Goal: Task Accomplishment & Management: Use online tool/utility

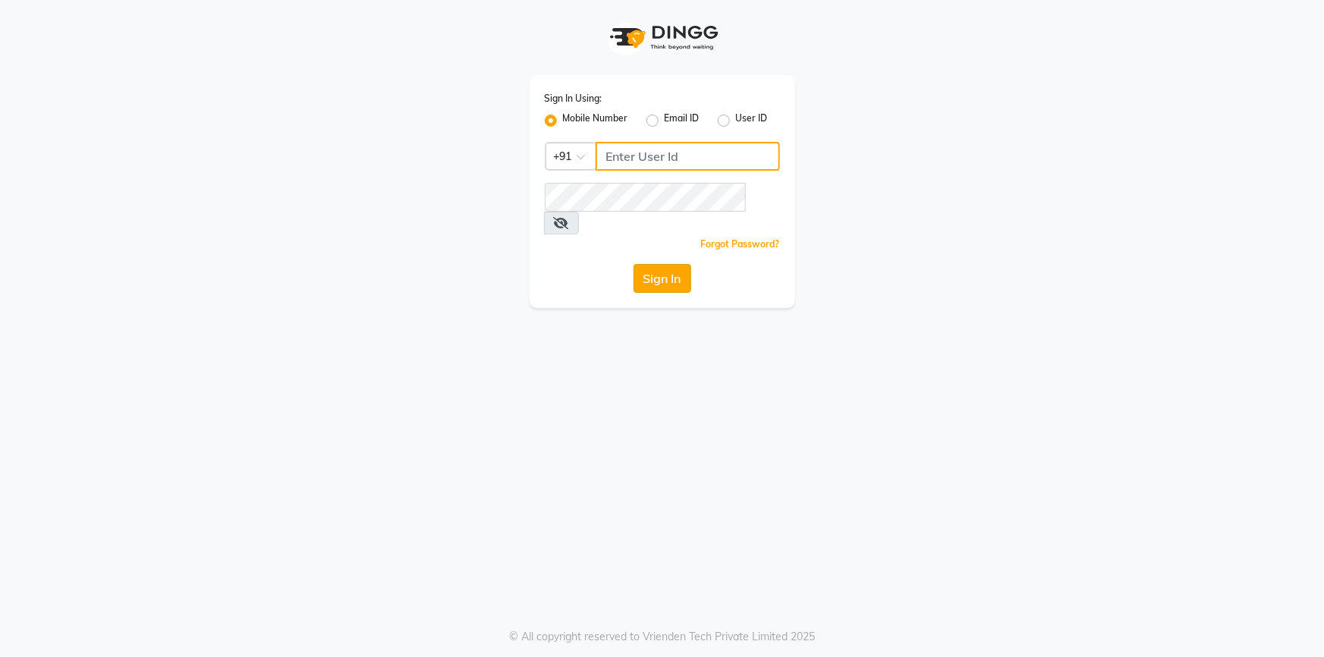
type input "9326706435"
click at [672, 264] on button "Sign In" at bounding box center [662, 278] width 58 height 29
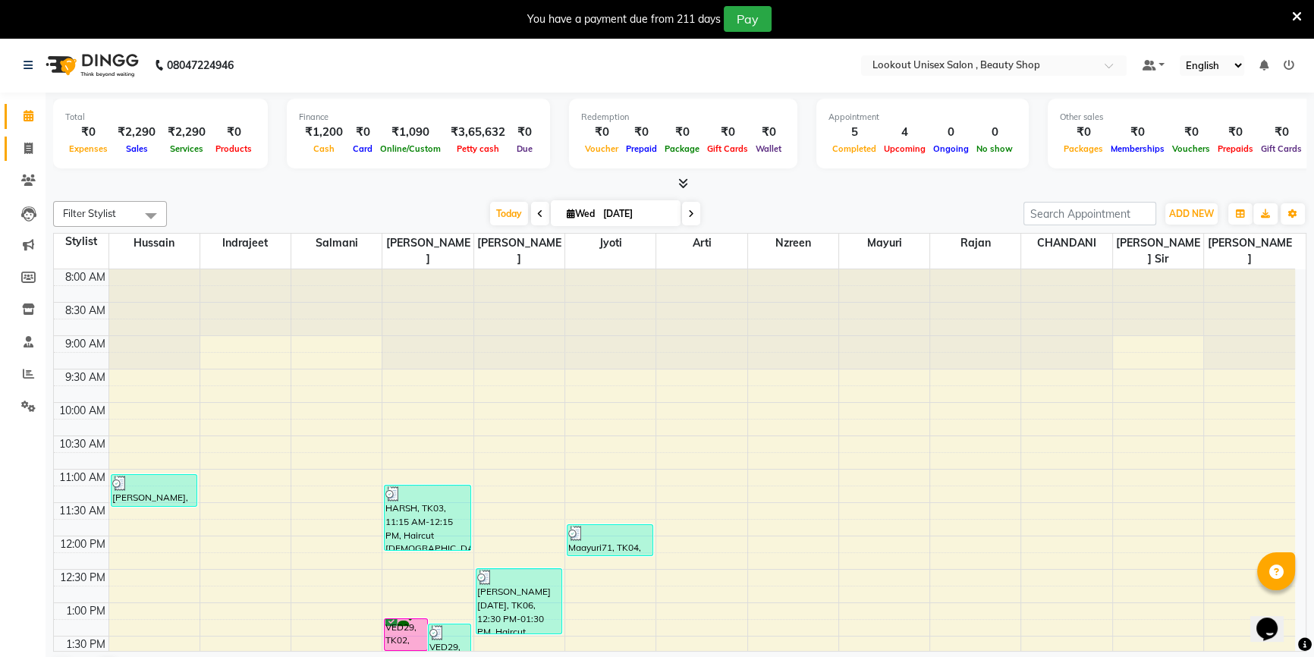
click at [5, 152] on link "Invoice" at bounding box center [23, 149] width 36 height 25
select select "7658"
select select "service"
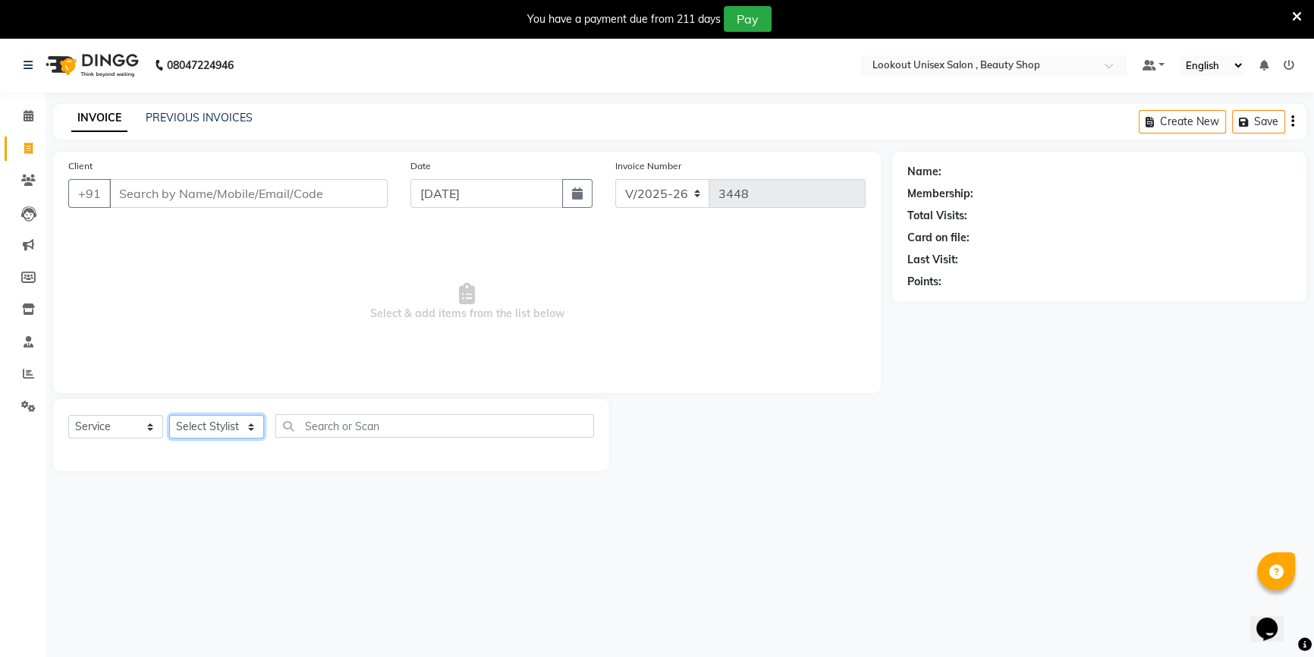
drag, startPoint x: 227, startPoint y: 422, endPoint x: 228, endPoint y: 403, distance: 19.0
click at [227, 422] on select "Select Stylist" at bounding box center [216, 427] width 95 height 24
select select "85645"
click at [169, 415] on select "Select Stylist [PERSON_NAME] [PERSON_NAME] Sir Disha [PERSON_NAME] Jyoti Mahesh…" at bounding box center [216, 427] width 95 height 24
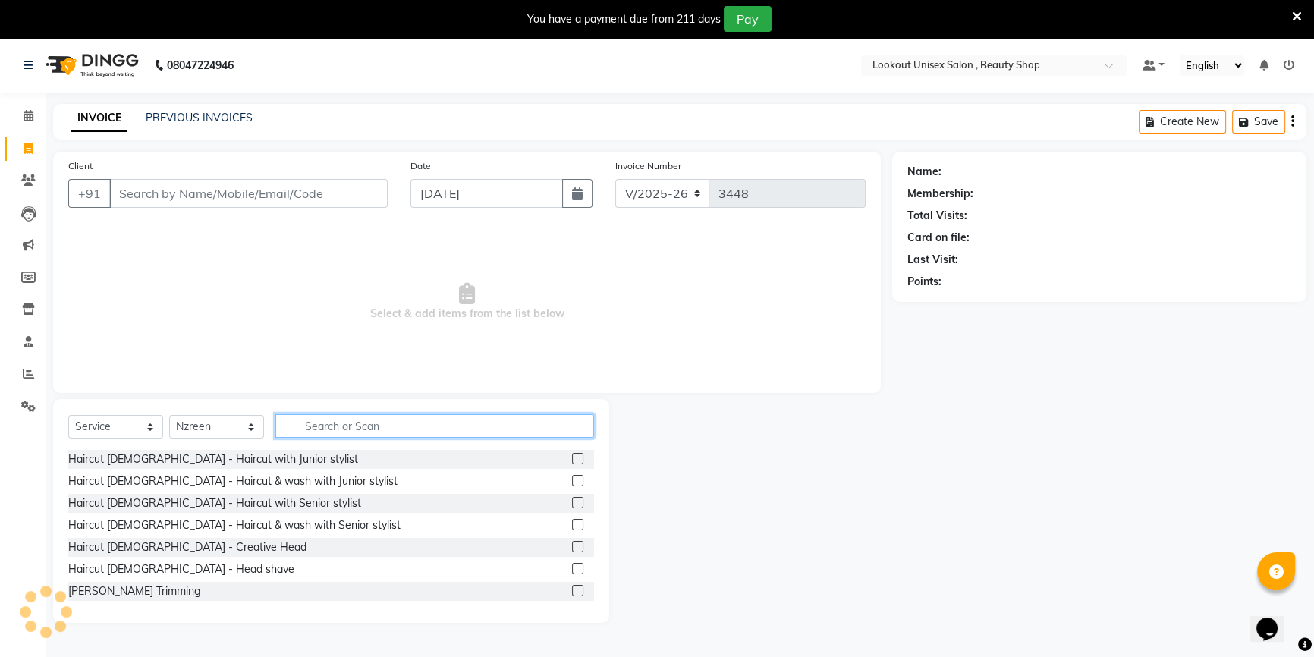
click at [354, 419] on input "text" at bounding box center [434, 426] width 319 height 24
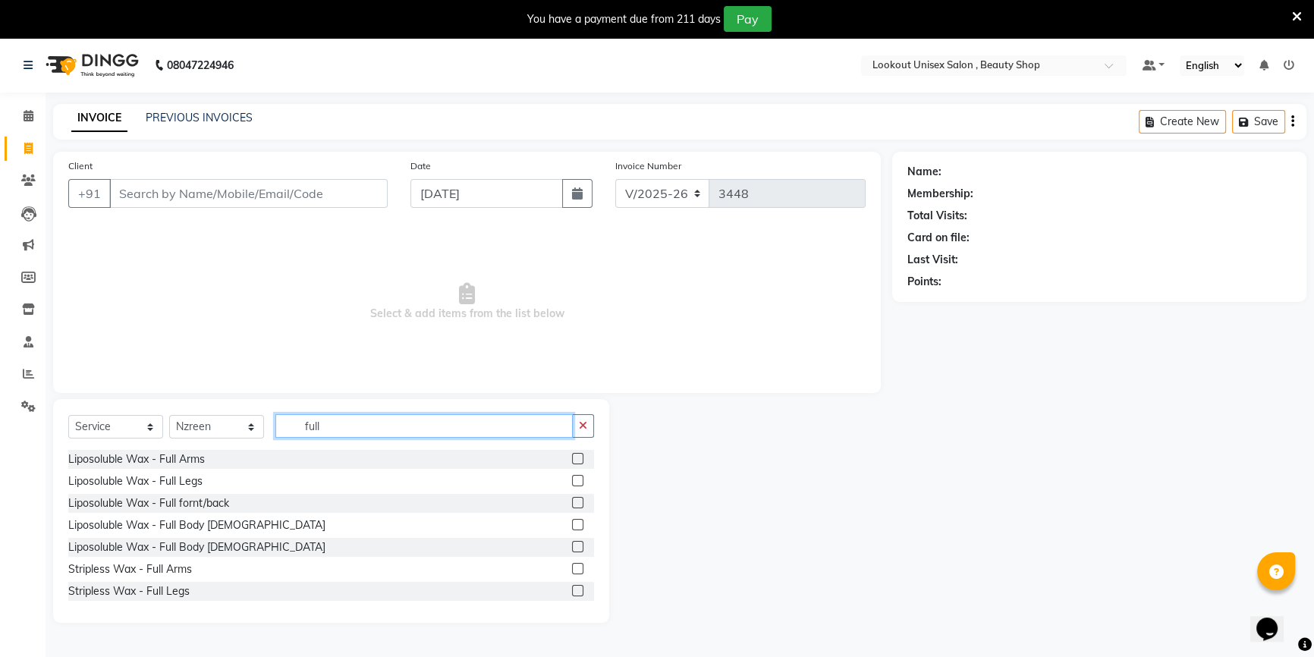
drag, startPoint x: 329, startPoint y: 420, endPoint x: 314, endPoint y: 421, distance: 15.2
click at [328, 420] on input "full" at bounding box center [423, 426] width 297 height 24
type input "f"
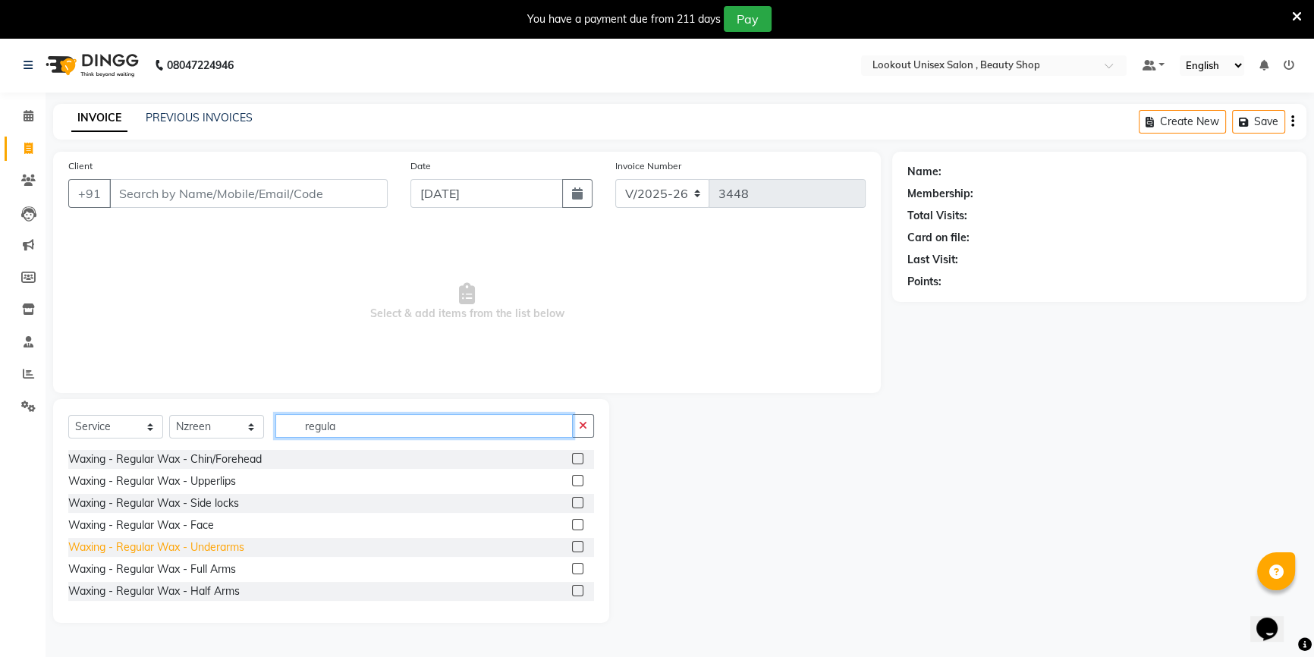
type input "regula"
click at [222, 552] on div "Waxing - Regular Wax - Underarms" at bounding box center [156, 547] width 176 height 16
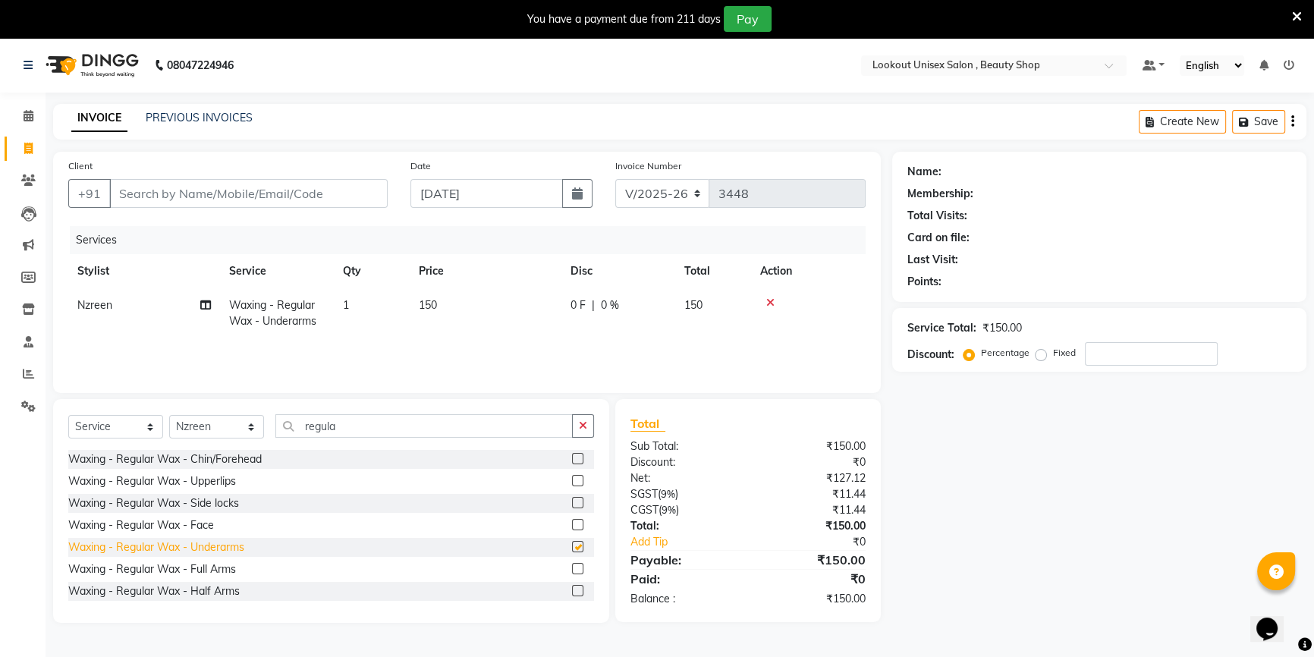
checkbox input "false"
click at [225, 566] on div "Waxing - Regular Wax - Full Arms" at bounding box center [152, 569] width 168 height 16
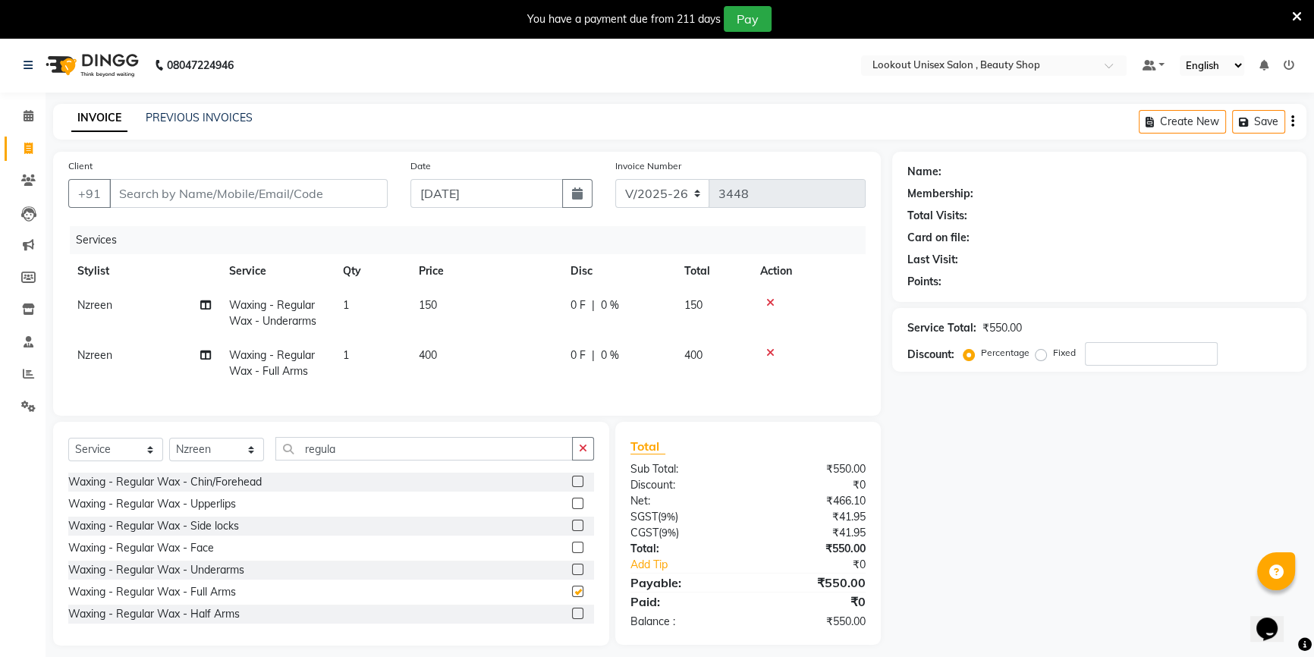
checkbox input "false"
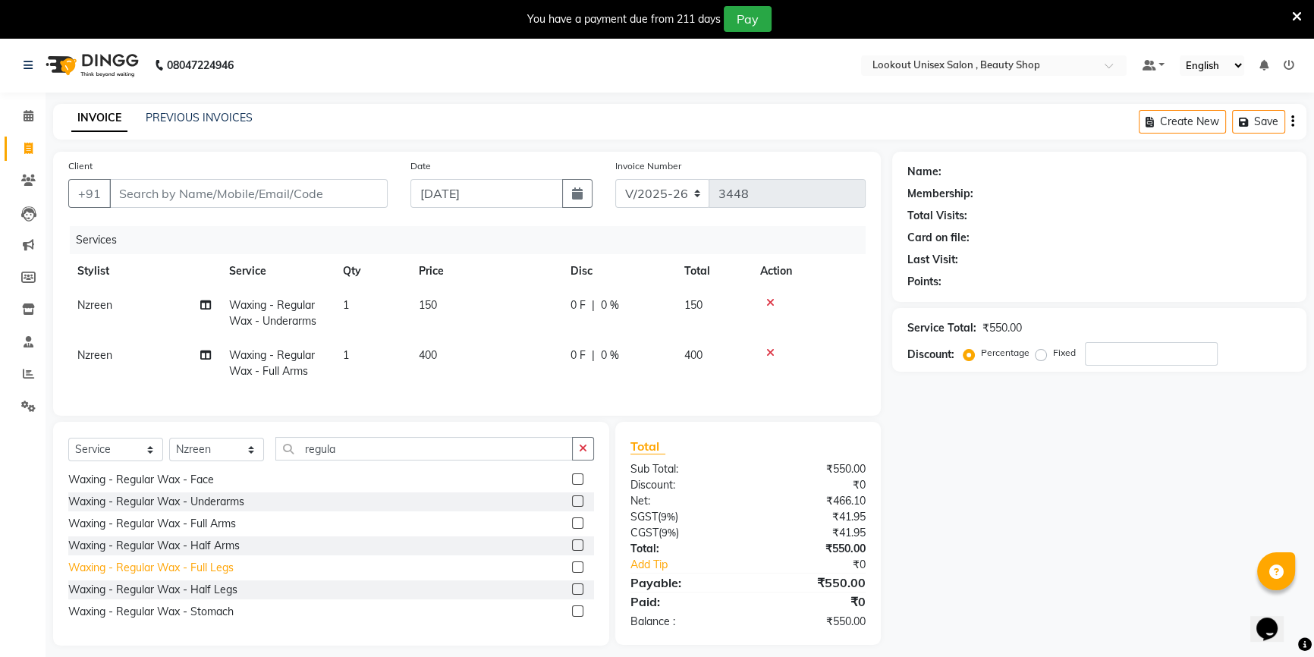
click at [225, 574] on div "Waxing - Regular Wax - Full Legs" at bounding box center [150, 568] width 165 height 16
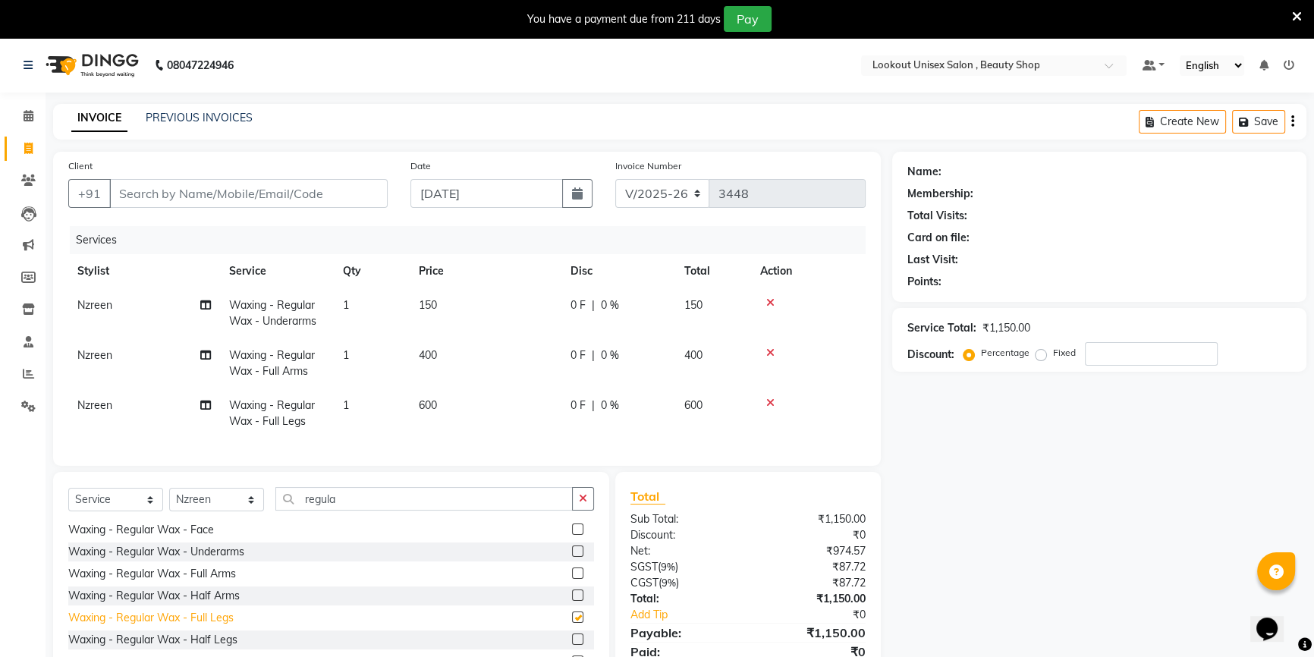
checkbox input "false"
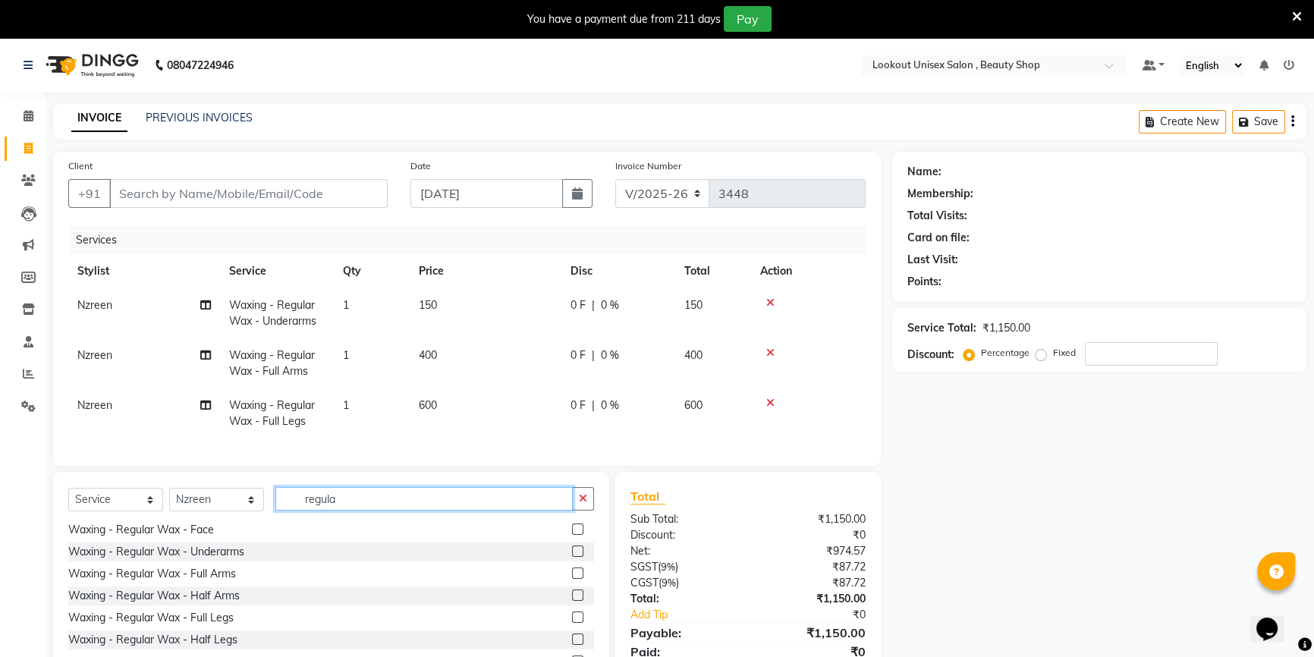
click at [322, 507] on input "regula" at bounding box center [423, 499] width 297 height 24
click at [323, 507] on input "regula" at bounding box center [423, 499] width 297 height 24
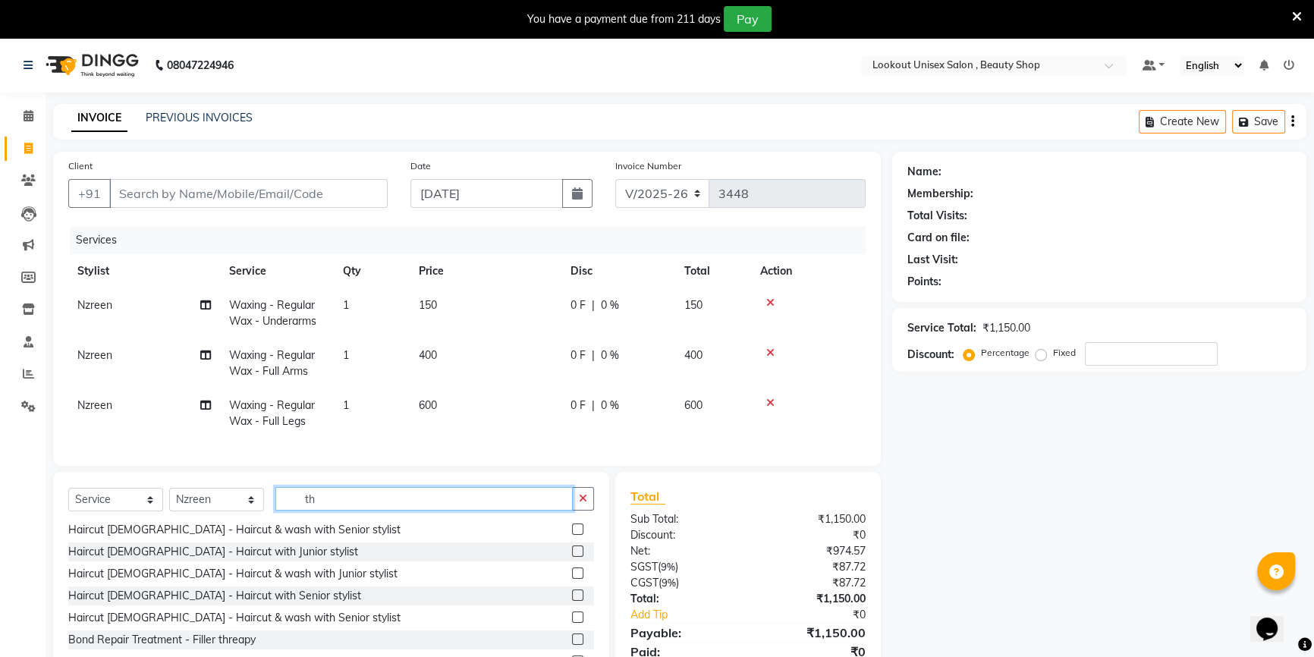
type input "t"
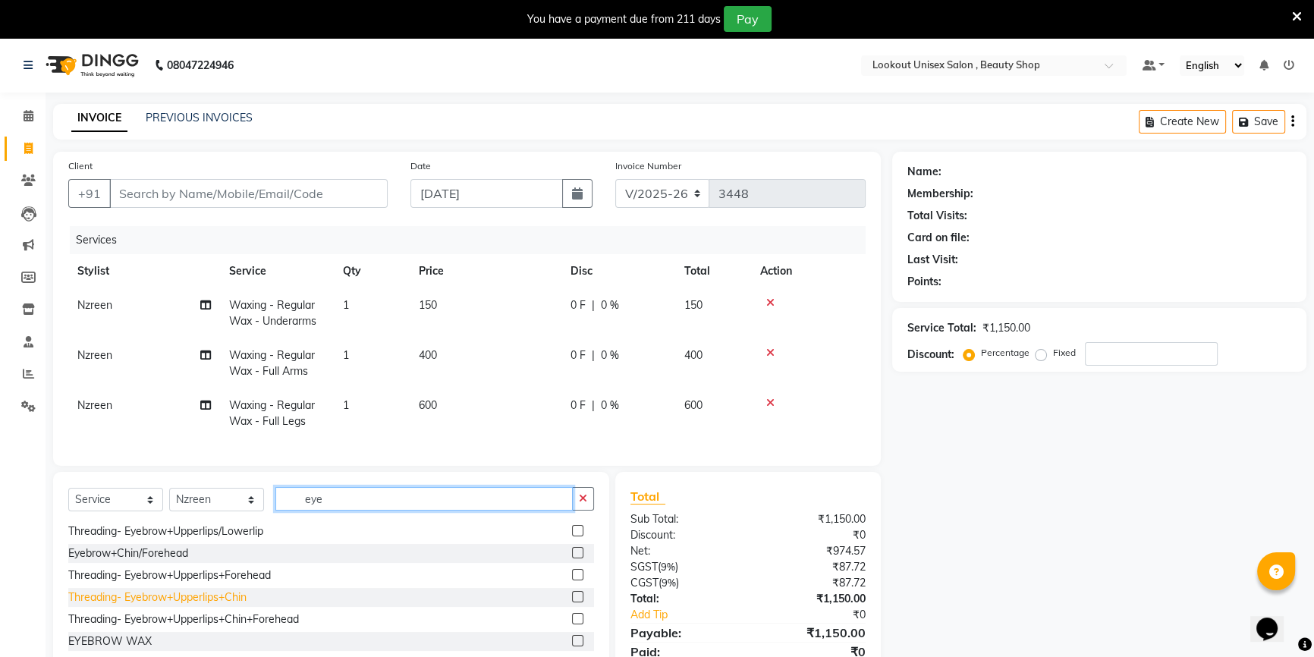
scroll to position [0, 0]
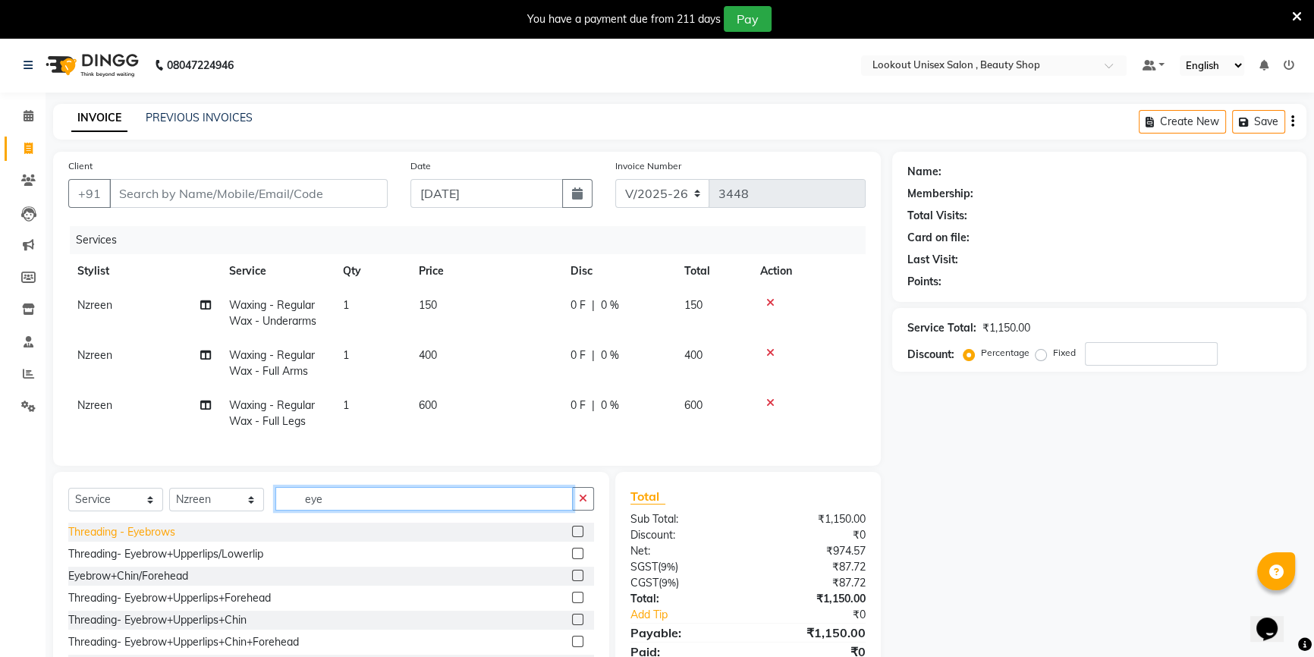
type input "eye"
click at [165, 540] on div "Threading - Eyebrows" at bounding box center [121, 532] width 107 height 16
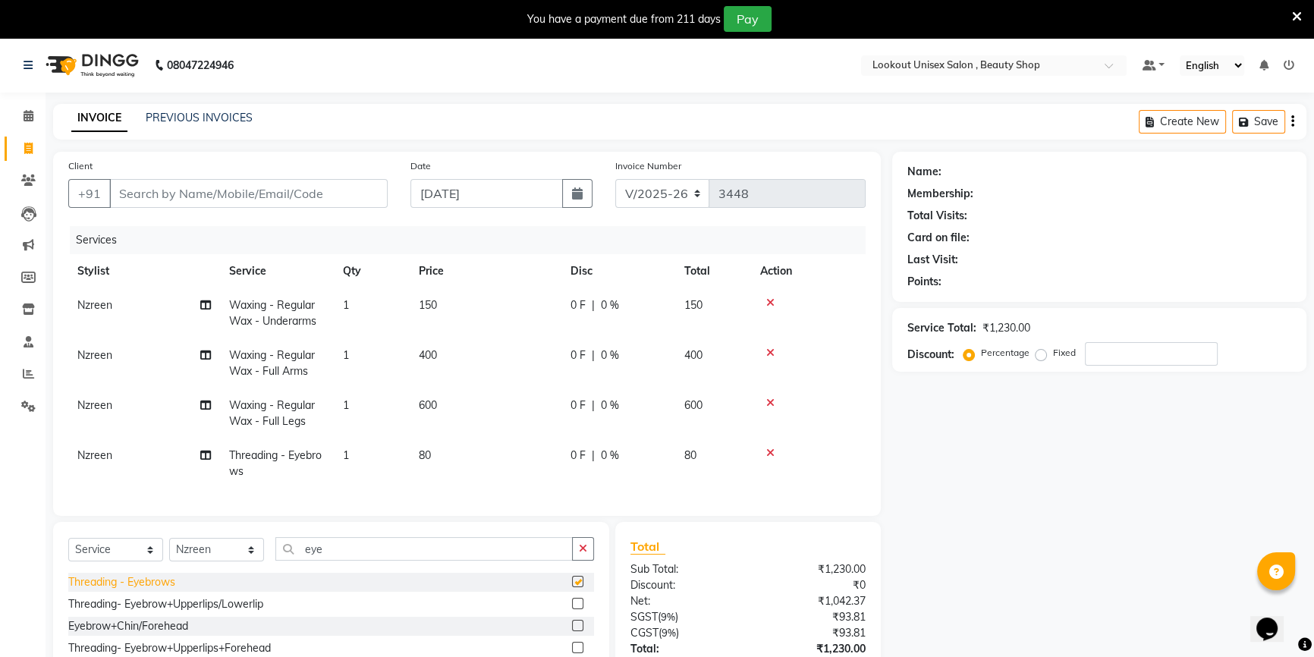
checkbox input "false"
click at [338, 190] on input "Client" at bounding box center [248, 193] width 278 height 29
type input "9"
type input "0"
type input "9870696993"
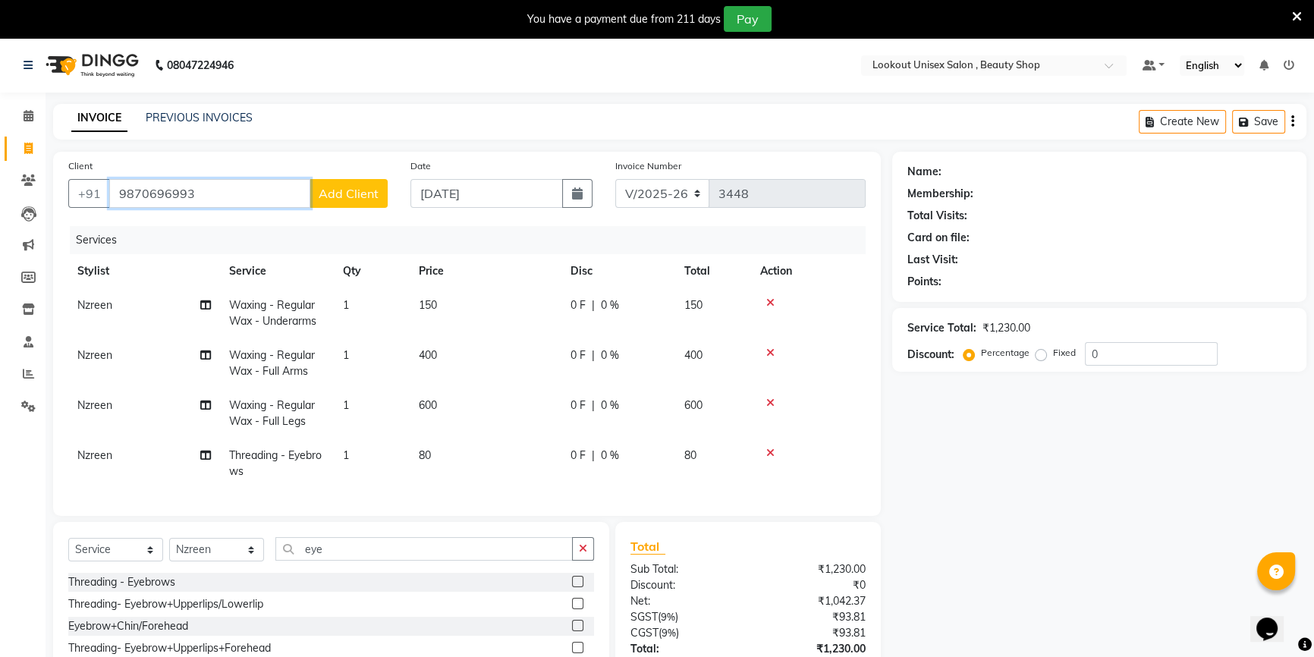
click at [274, 203] on input "9870696993" at bounding box center [209, 193] width 201 height 29
click at [178, 226] on span "[PERSON_NAME] [DATE]" at bounding box center [197, 228] width 140 height 15
type input "9820347773"
select select "1: Object"
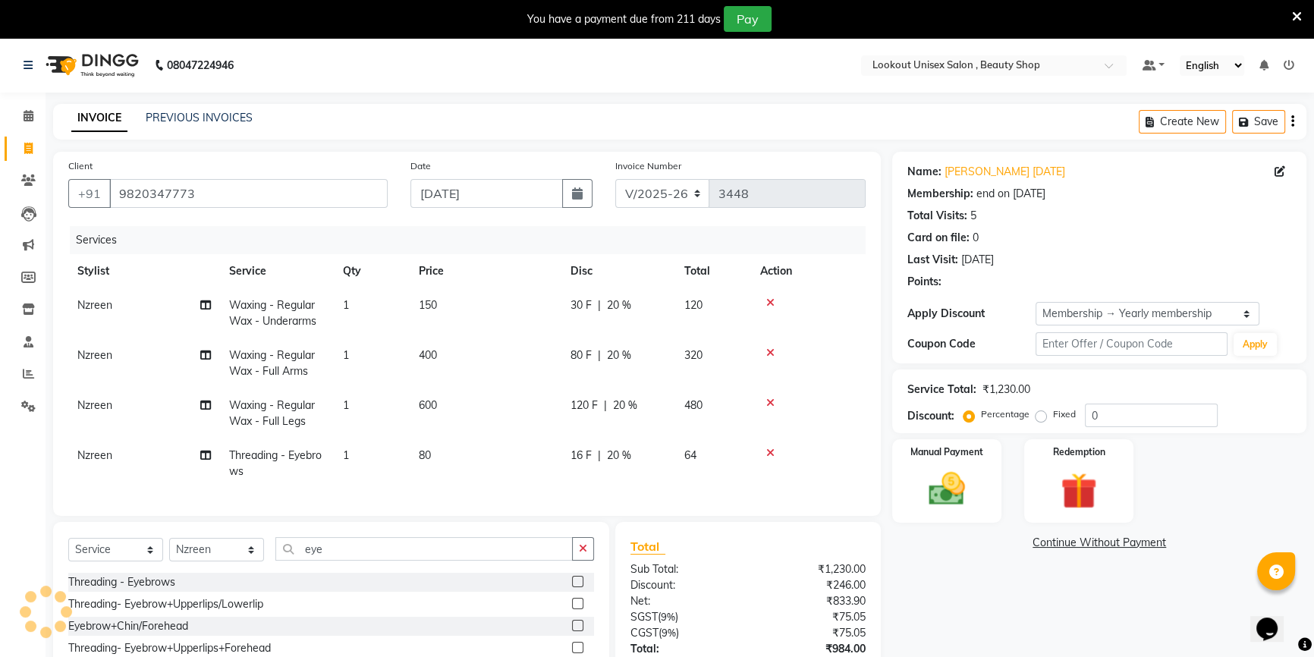
type input "20"
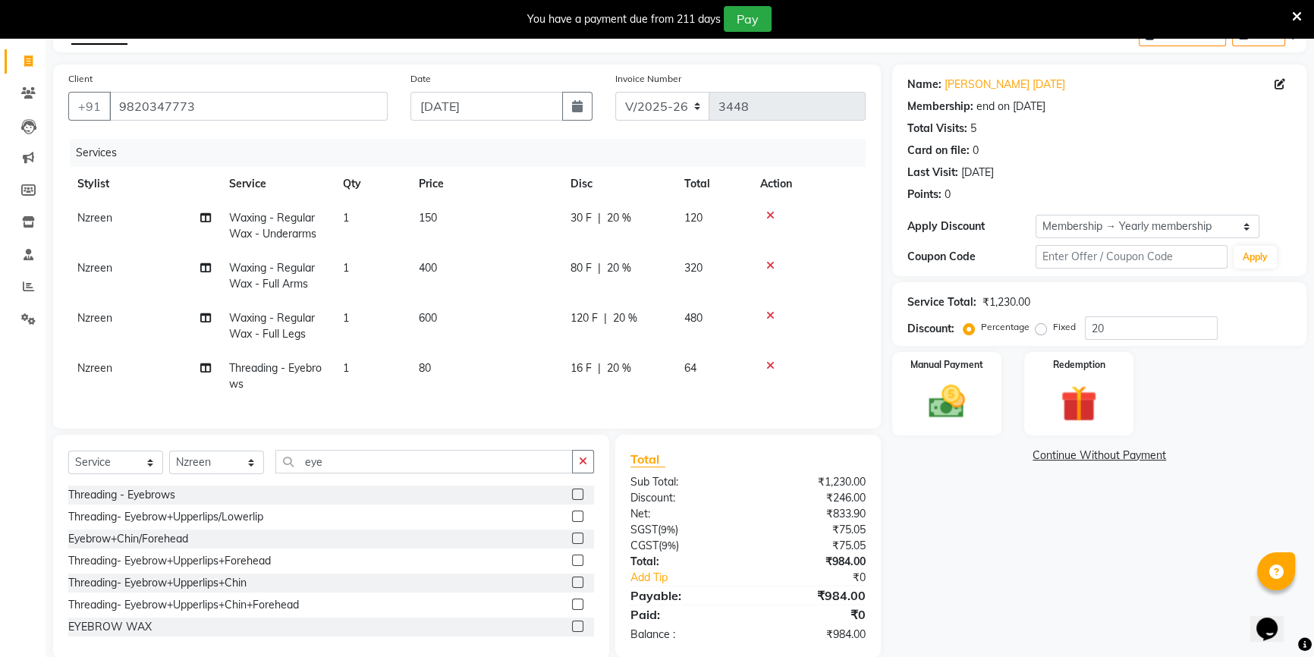
scroll to position [121, 0]
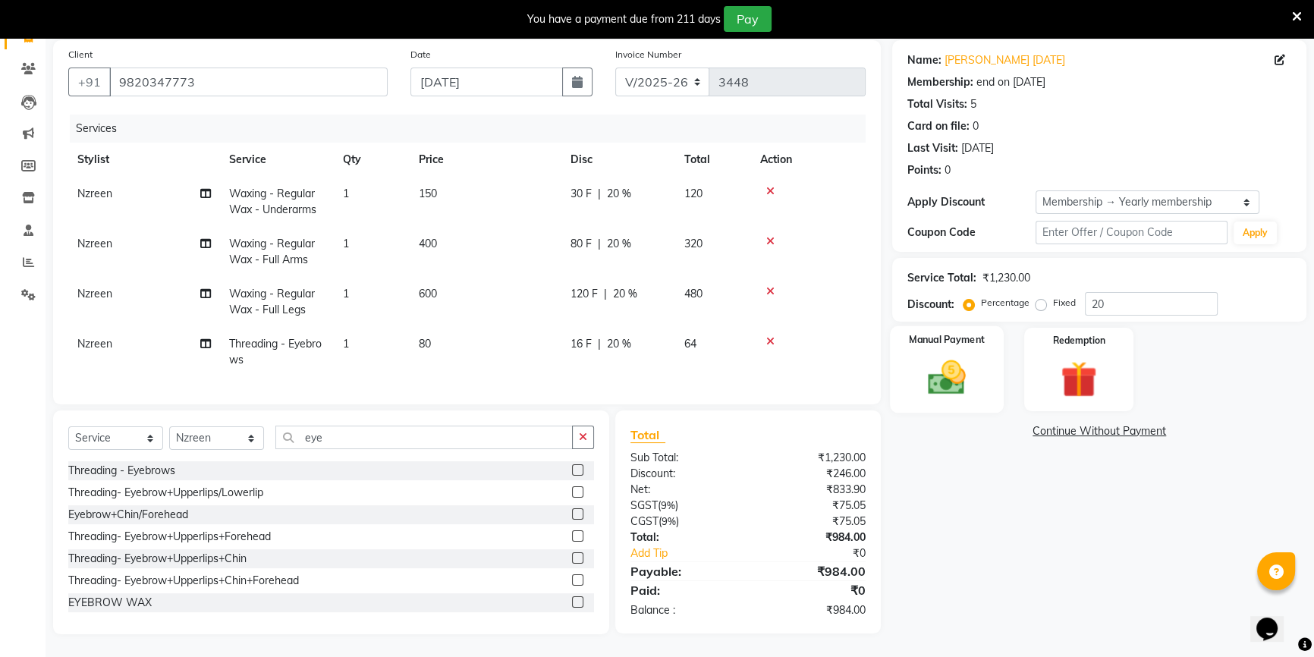
click at [928, 356] on img at bounding box center [946, 377] width 61 height 43
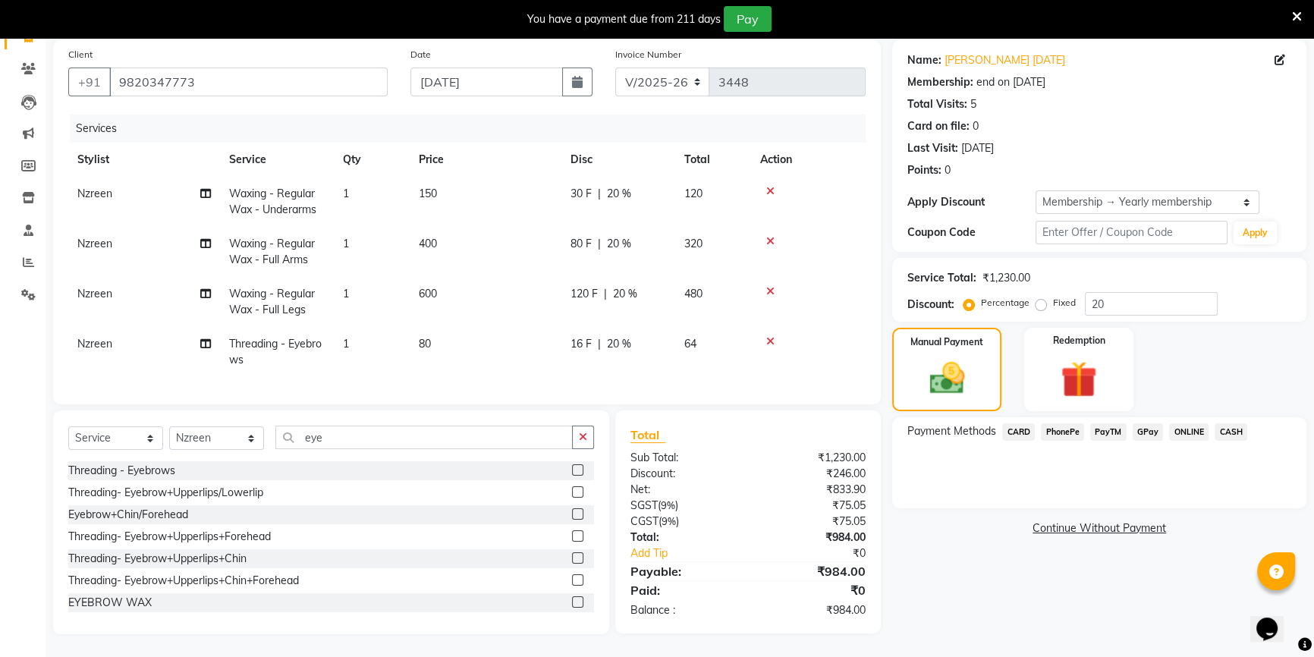
click at [1230, 423] on span "CASH" at bounding box center [1230, 431] width 33 height 17
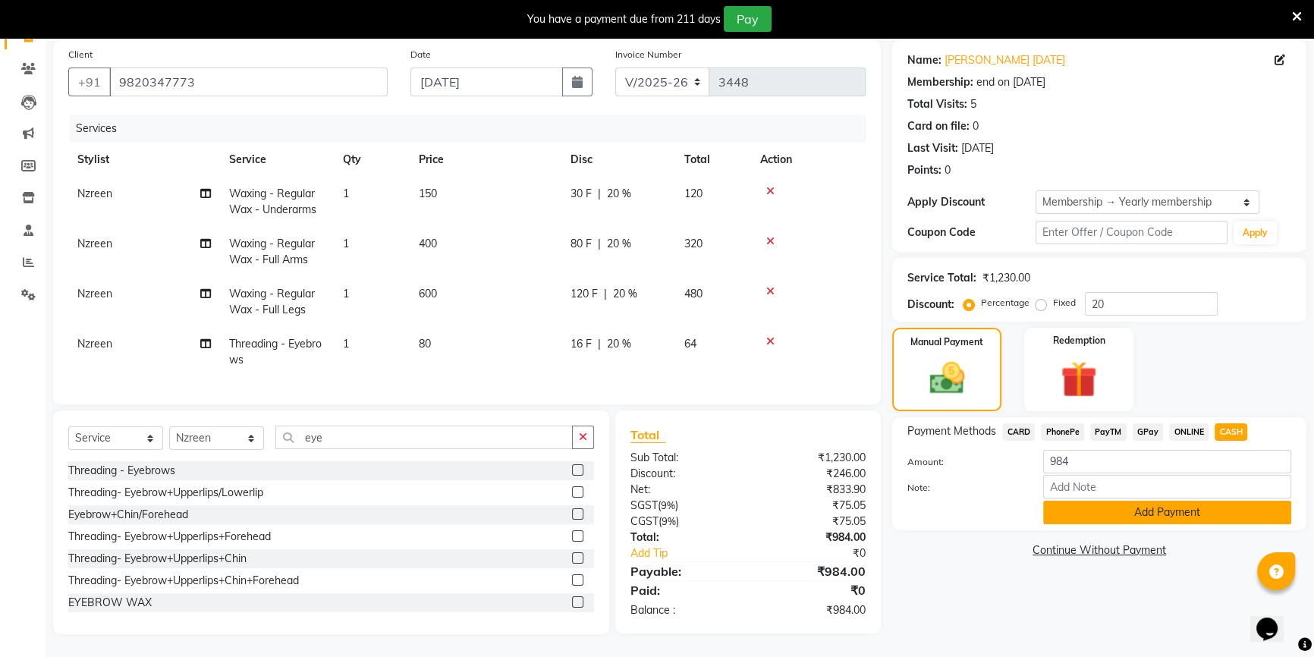
click at [1205, 508] on button "Add Payment" at bounding box center [1167, 513] width 248 height 24
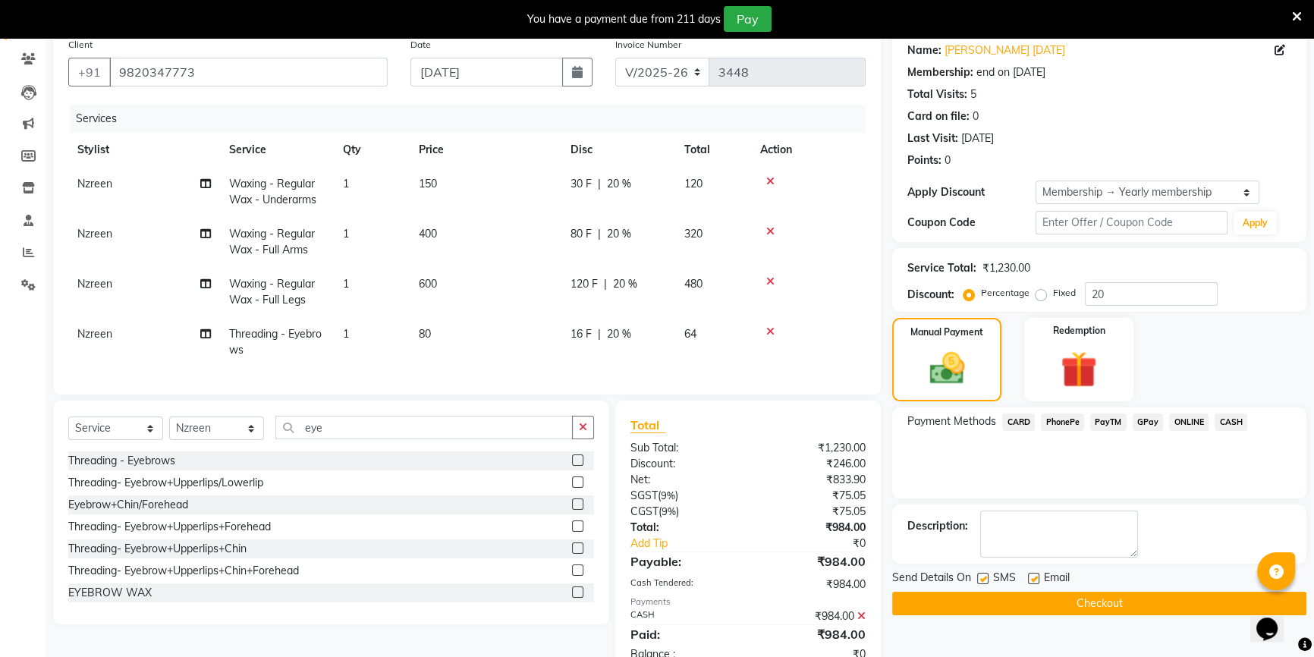
click at [1038, 577] on label at bounding box center [1033, 578] width 11 height 11
click at [1038, 577] on input "checkbox" at bounding box center [1033, 579] width 10 height 10
checkbox input "false"
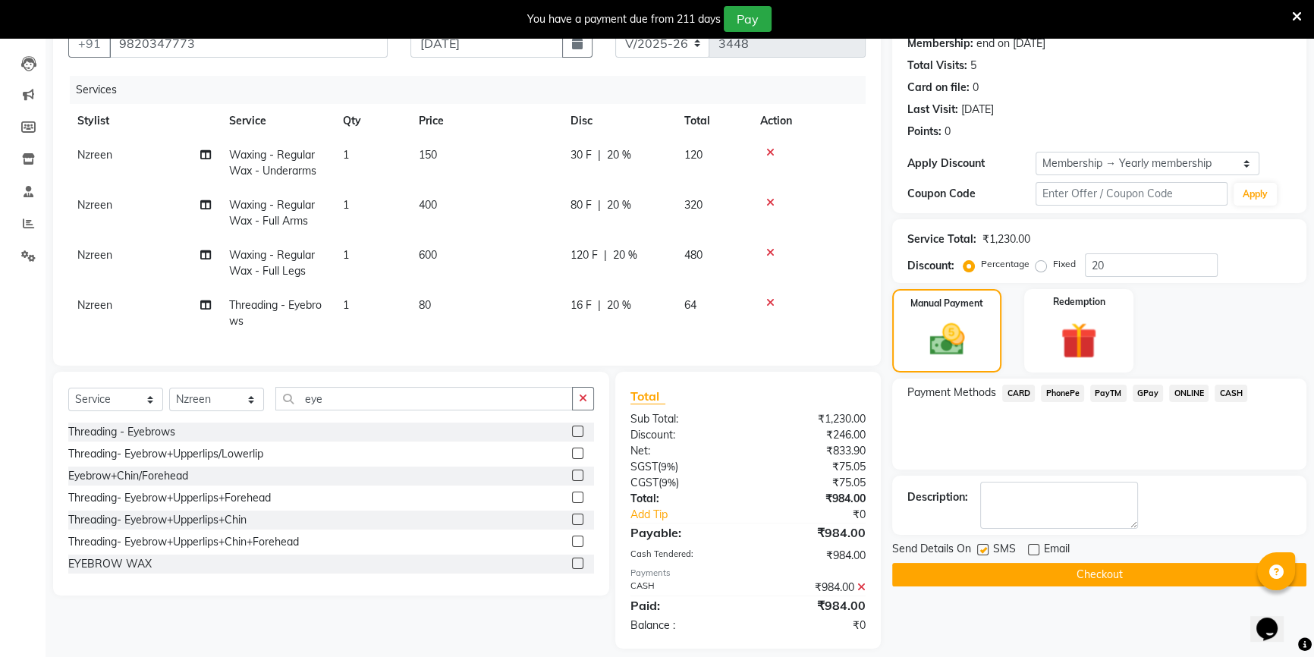
scroll to position [174, 0]
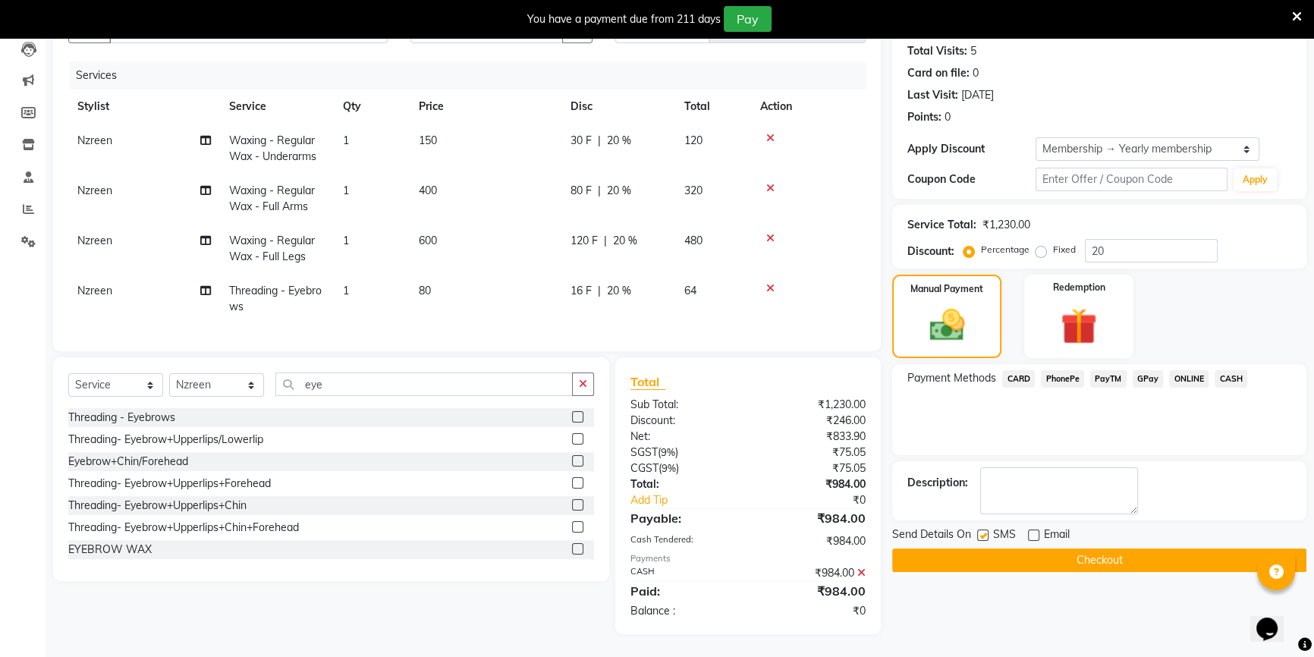
click at [1031, 548] on button "Checkout" at bounding box center [1099, 560] width 414 height 24
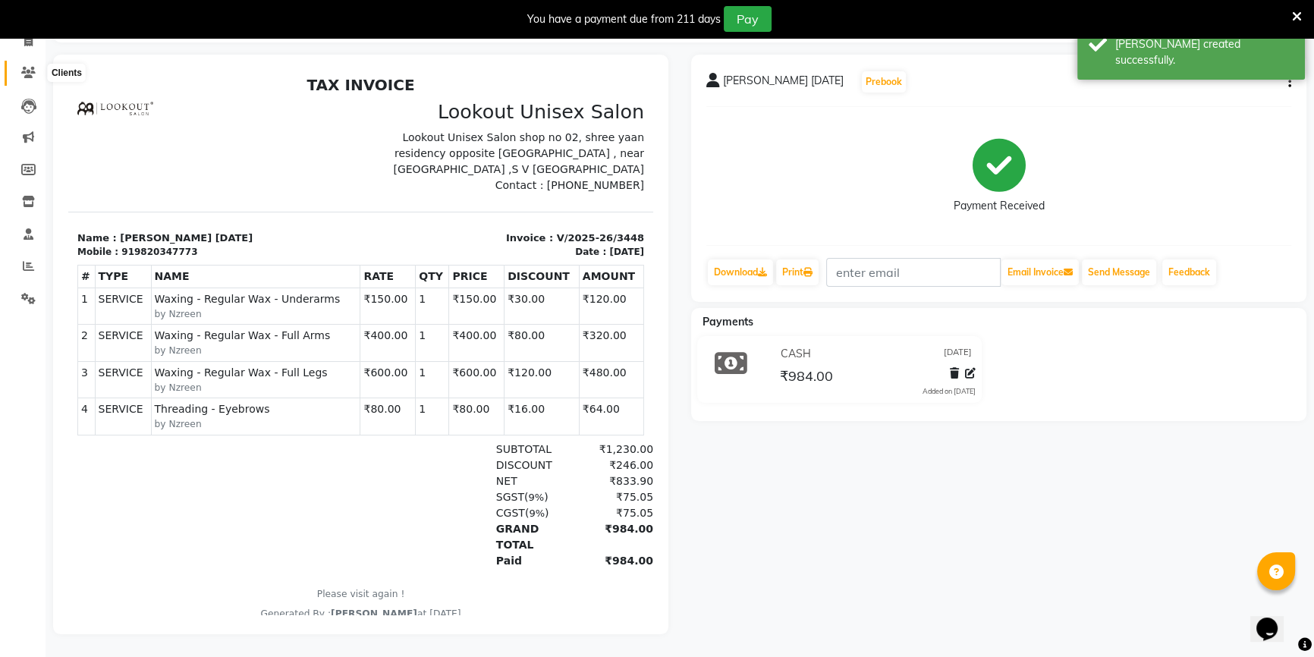
click at [33, 68] on icon at bounding box center [28, 72] width 14 height 11
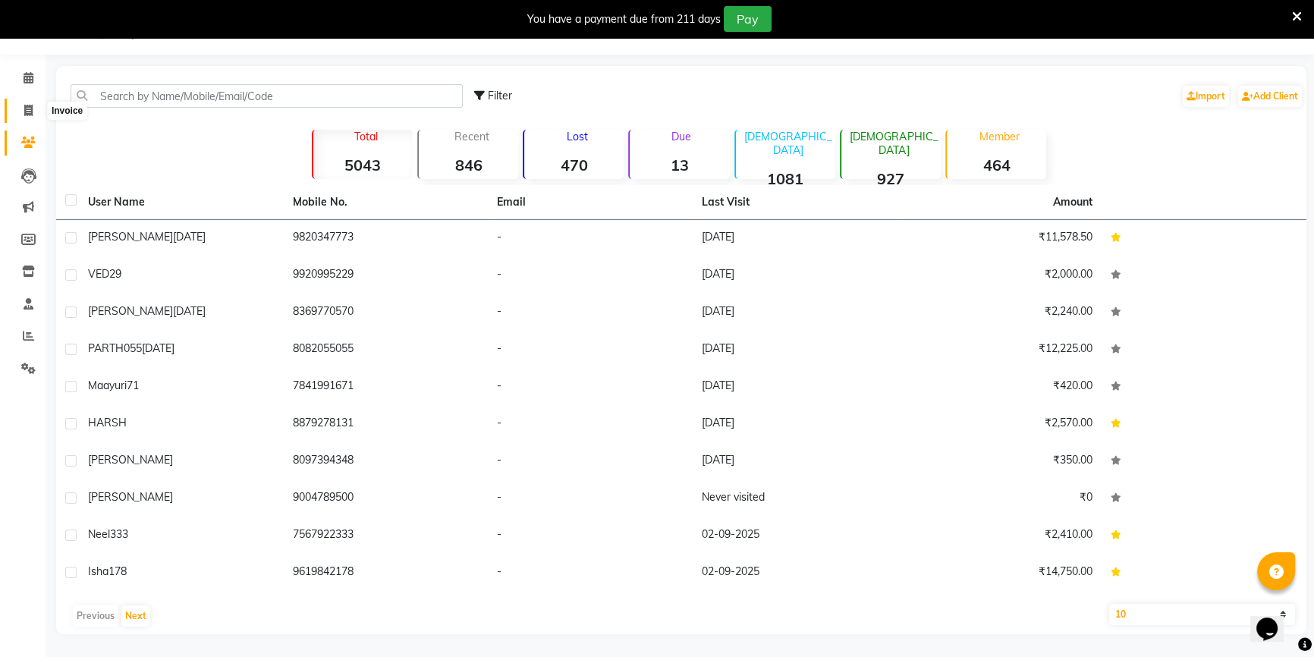
click at [22, 112] on span at bounding box center [28, 110] width 27 height 17
select select "service"
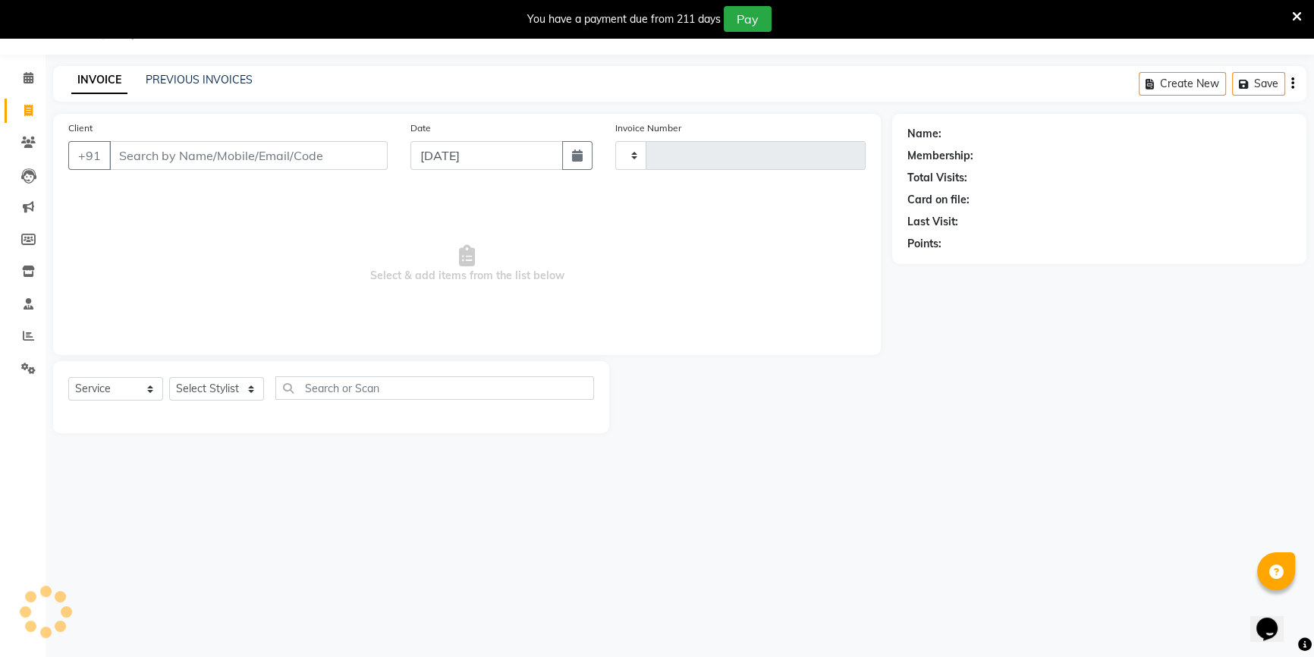
type input "3449"
select select "7658"
